Goal: Information Seeking & Learning: Learn about a topic

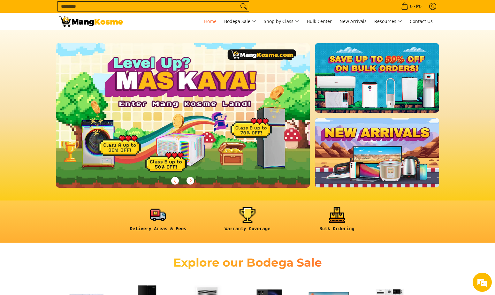
drag, startPoint x: 97, startPoint y: 131, endPoint x: 186, endPoint y: 133, distance: 88.7
click at [109, 156] on img at bounding box center [182, 114] width 259 height 147
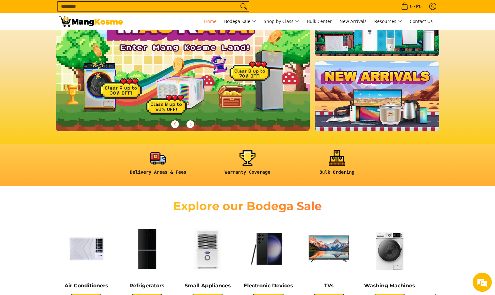
scroll to position [191, 0]
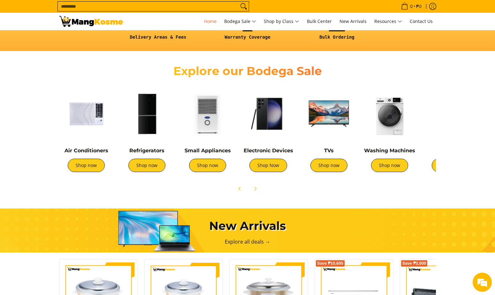
click at [393, 179] on div "Air Conditioners Shop now Refrigerators Shop now Shop now" at bounding box center [247, 139] width 389 height 112
click at [392, 166] on link "Shop now" at bounding box center [389, 165] width 37 height 13
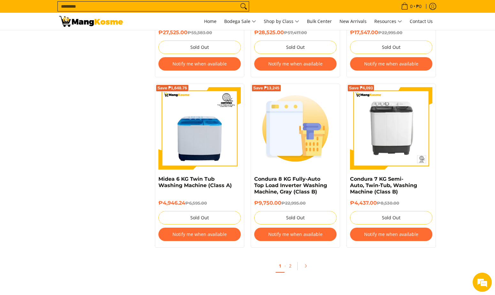
scroll to position [1244, 0]
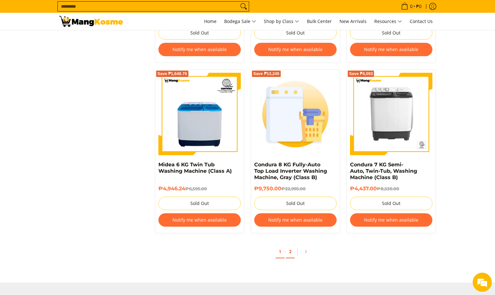
click at [291, 251] on link "2" at bounding box center [290, 251] width 9 height 13
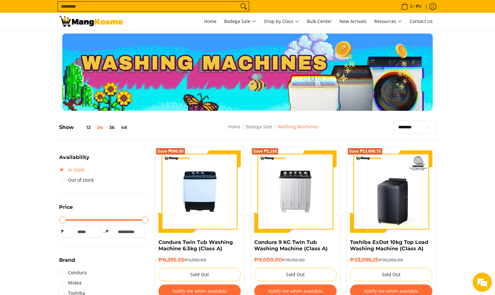
click at [75, 171] on link "In stock" at bounding box center [71, 170] width 25 height 10
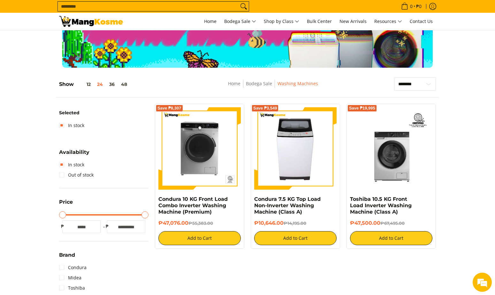
scroll to position [26, 0]
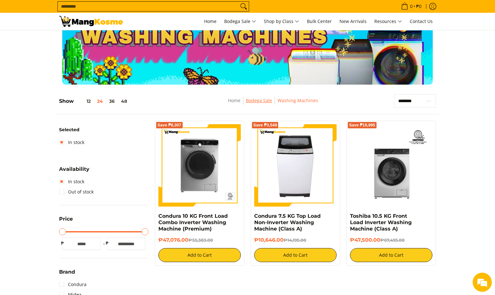
click at [254, 100] on link "Bodega Sale" at bounding box center [259, 100] width 26 height 6
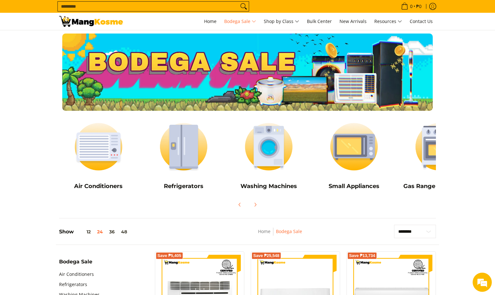
click at [115, 22] on img at bounding box center [91, 21] width 64 height 11
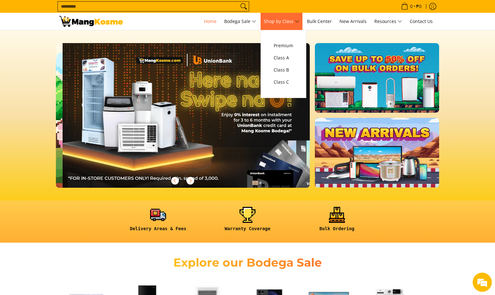
scroll to position [0, 254]
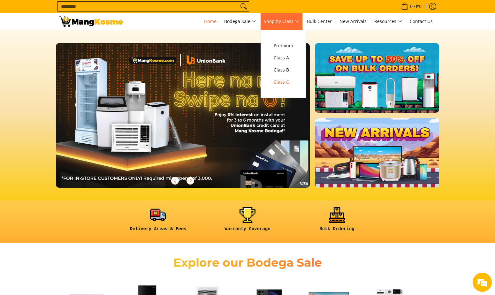
click at [283, 81] on span "Class C" at bounding box center [282, 82] width 19 height 8
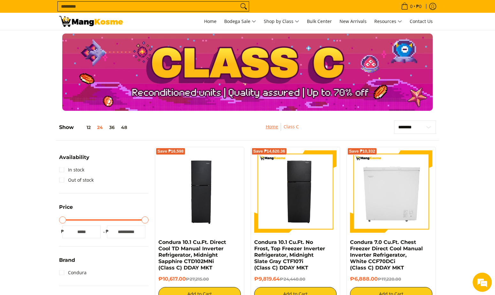
click at [268, 127] on link "Home" at bounding box center [271, 126] width 12 height 6
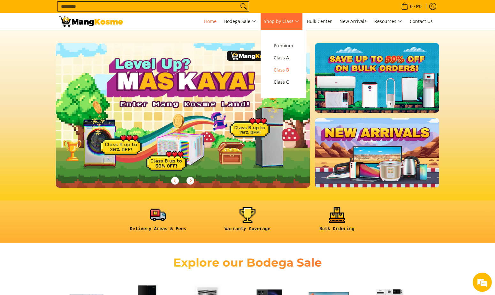
click at [287, 72] on span "Class B" at bounding box center [282, 70] width 19 height 8
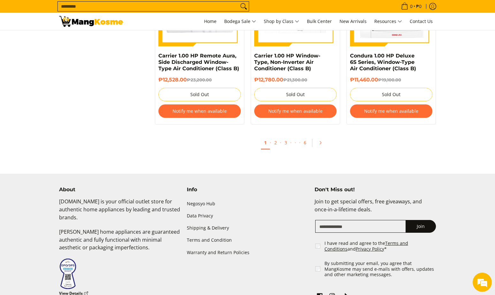
scroll to position [1340, 0]
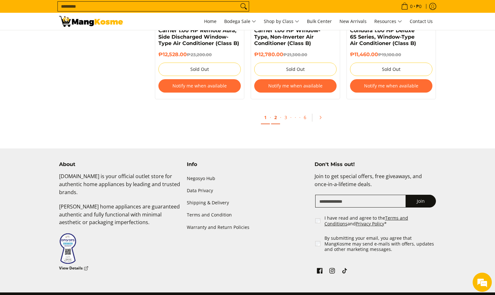
click at [277, 119] on link "2" at bounding box center [275, 117] width 9 height 13
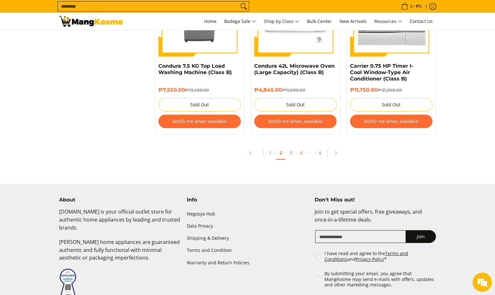
scroll to position [1372, 0]
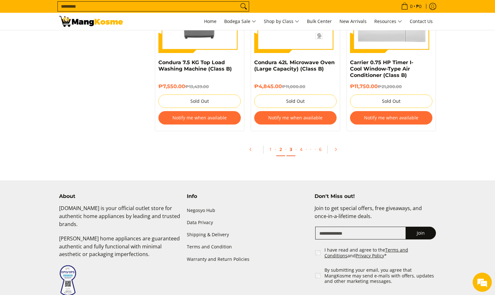
click at [291, 151] on link "3" at bounding box center [290, 149] width 9 height 13
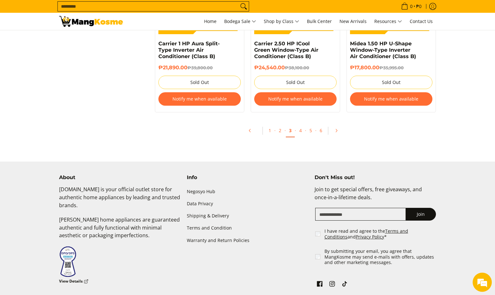
scroll to position [1404, 0]
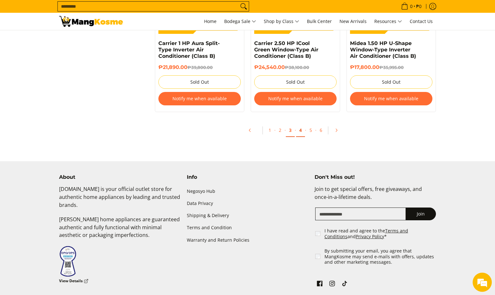
click at [300, 124] on link "4" at bounding box center [300, 130] width 9 height 13
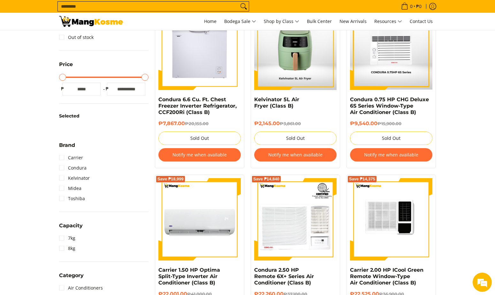
scroll to position [128, 0]
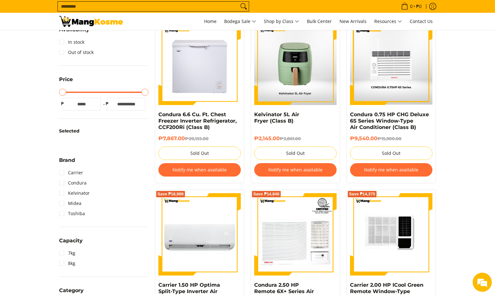
click at [291, 168] on button "Notify me when available" at bounding box center [295, 169] width 82 height 13
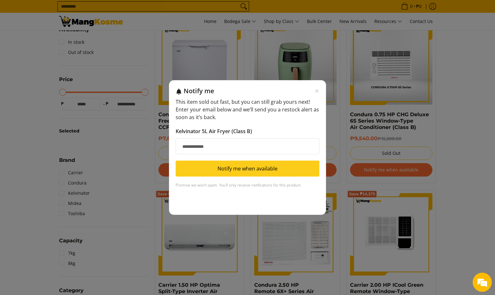
scroll to position [0, 0]
type input "*"
type input "**********"
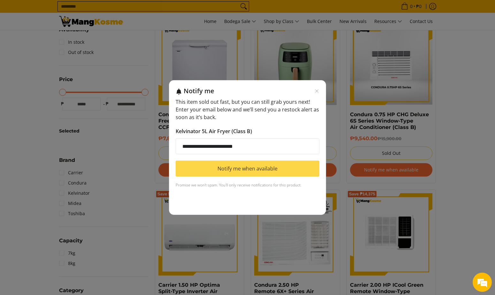
click at [254, 166] on button "Notify me when available" at bounding box center [247, 168] width 144 height 16
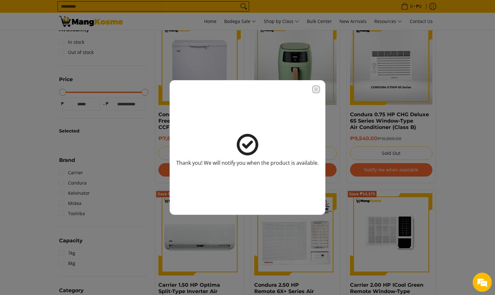
click at [314, 90] on icon "Close modal" at bounding box center [315, 89] width 5 height 5
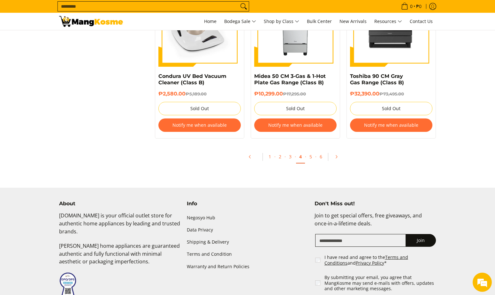
scroll to position [1372, 0]
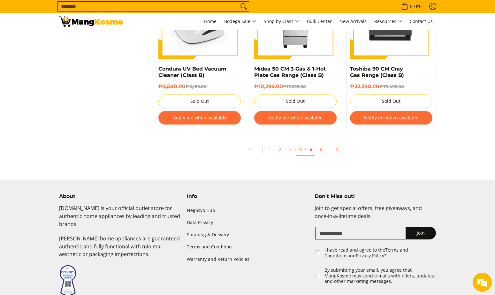
click at [310, 150] on link "5" at bounding box center [310, 149] width 9 height 13
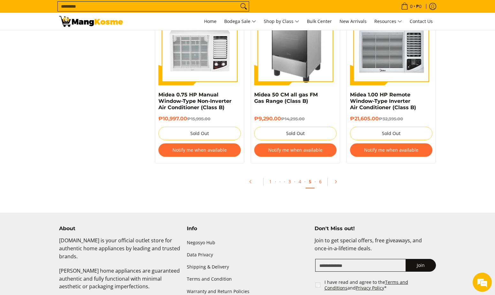
scroll to position [1340, 0]
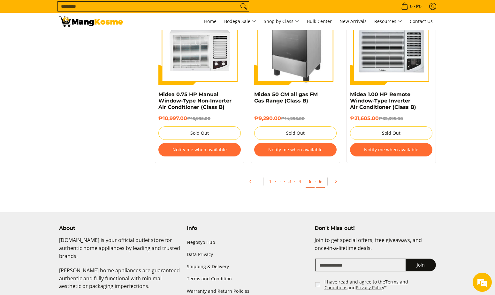
click at [321, 183] on link "6" at bounding box center [320, 181] width 9 height 13
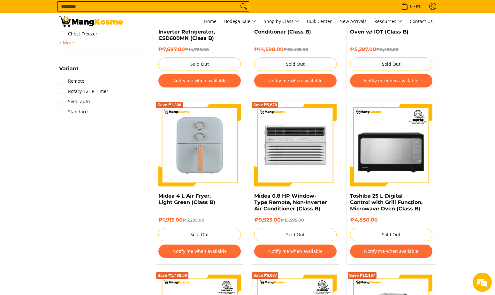
scroll to position [766, 0]
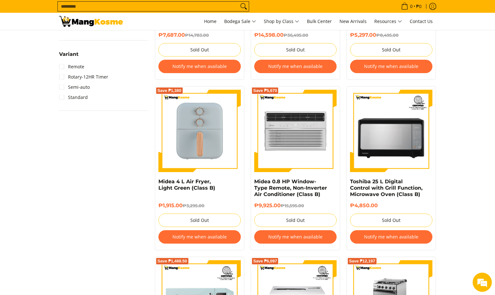
click at [204, 240] on button "Notify me when available" at bounding box center [199, 236] width 82 height 13
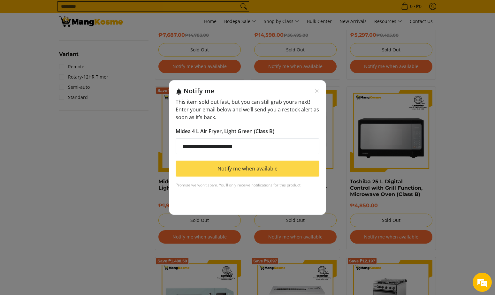
click at [265, 173] on button "Notify me when available" at bounding box center [247, 168] width 144 height 16
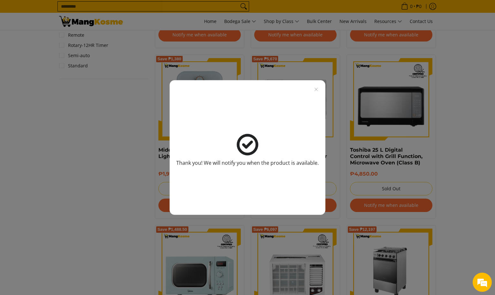
scroll to position [957, 0]
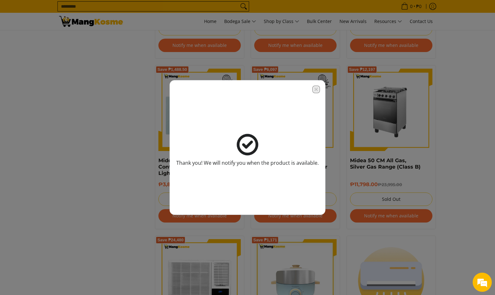
click at [315, 87] on icon "Close modal" at bounding box center [315, 89] width 5 height 5
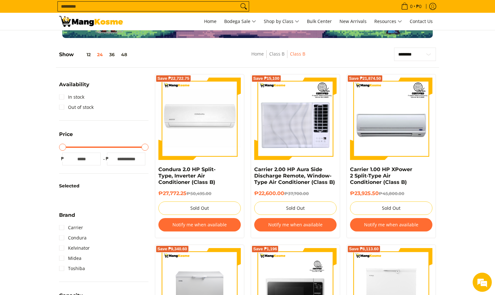
scroll to position [64, 0]
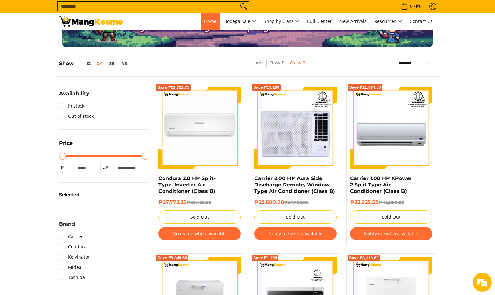
click at [206, 21] on span "Home" at bounding box center [210, 21] width 12 height 6
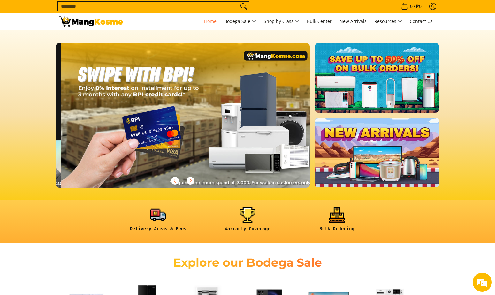
scroll to position [0, 507]
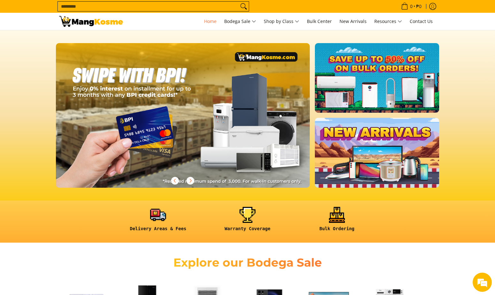
click at [399, 170] on link at bounding box center [377, 153] width 124 height 70
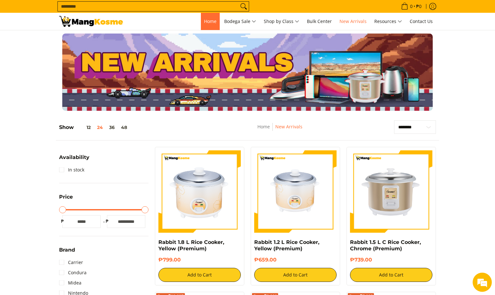
click at [205, 21] on span "Home" at bounding box center [210, 21] width 12 height 6
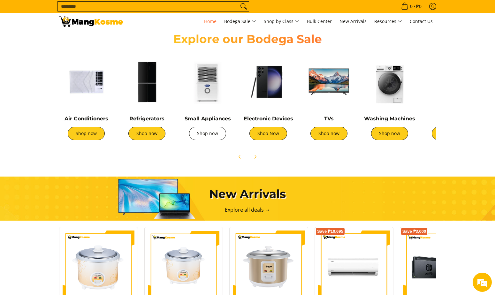
scroll to position [0, 94]
click at [209, 134] on link "Shop now" at bounding box center [207, 133] width 37 height 13
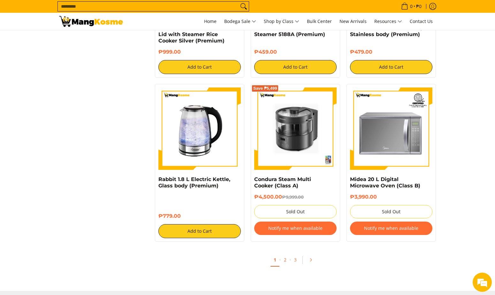
scroll to position [1117, 0]
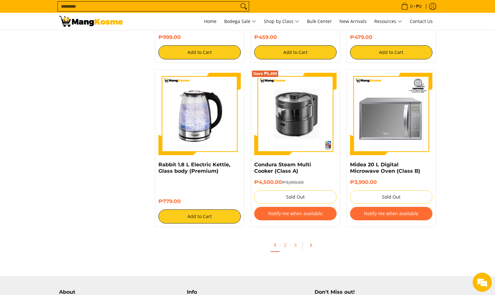
click at [310, 244] on icon "Pagination" at bounding box center [310, 245] width 1 height 3
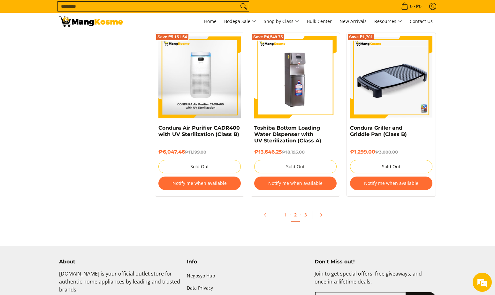
scroll to position [1308, 0]
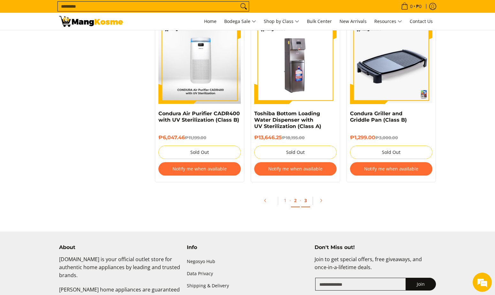
click at [306, 201] on link "3" at bounding box center [305, 200] width 9 height 13
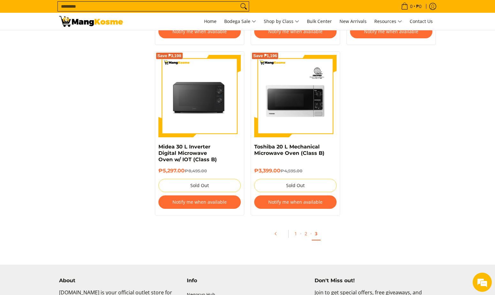
scroll to position [1244, 0]
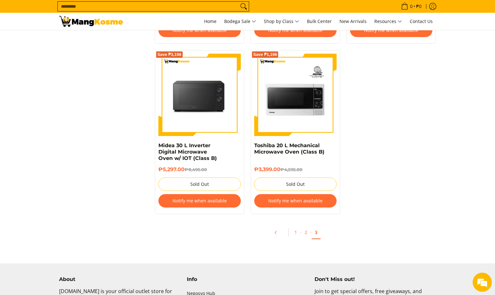
click at [105, 22] on img at bounding box center [91, 21] width 64 height 11
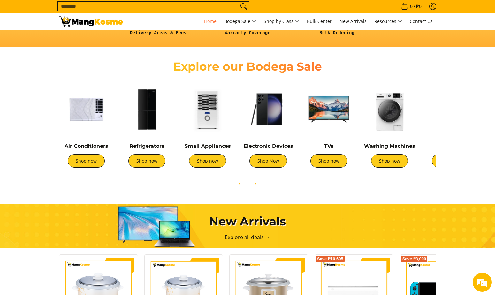
scroll to position [191, 0]
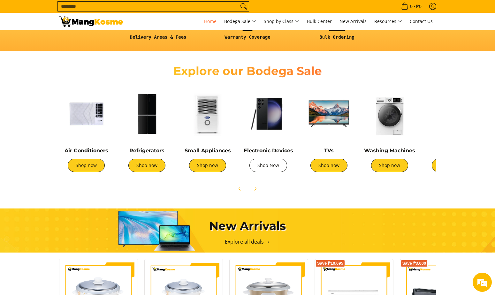
click at [267, 166] on link "Shop Now" at bounding box center [268, 165] width 38 height 13
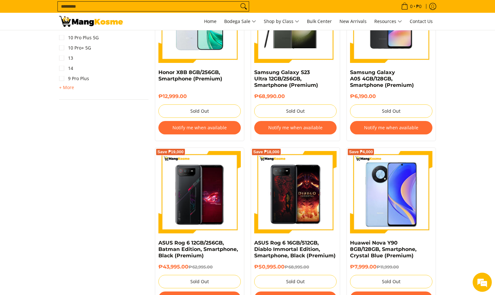
scroll to position [319, 0]
